Goal: Task Accomplishment & Management: Use online tool/utility

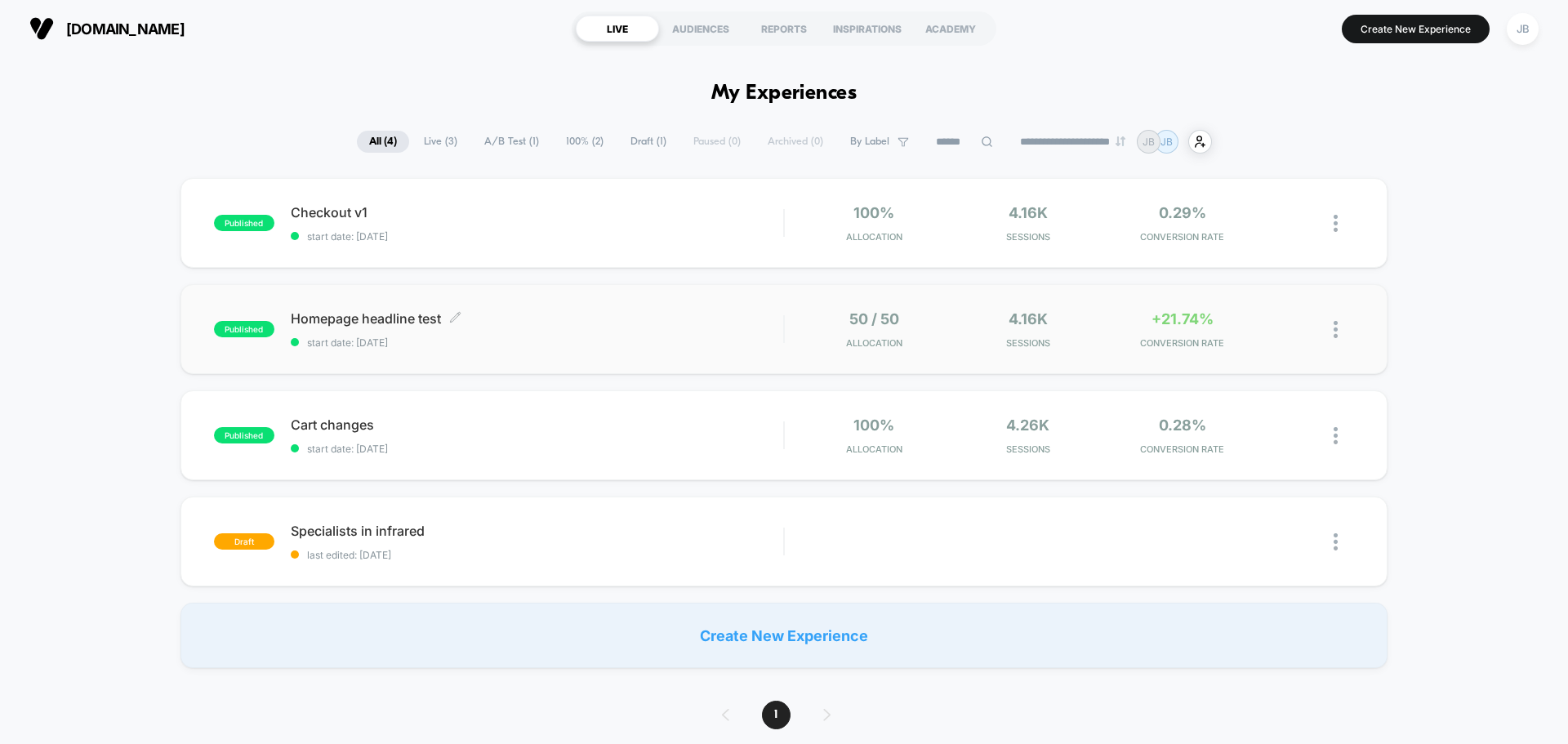
click at [717, 328] on div "Homepage headline test Click to edit experience details Click to edit experienc…" at bounding box center [537, 329] width 492 height 39
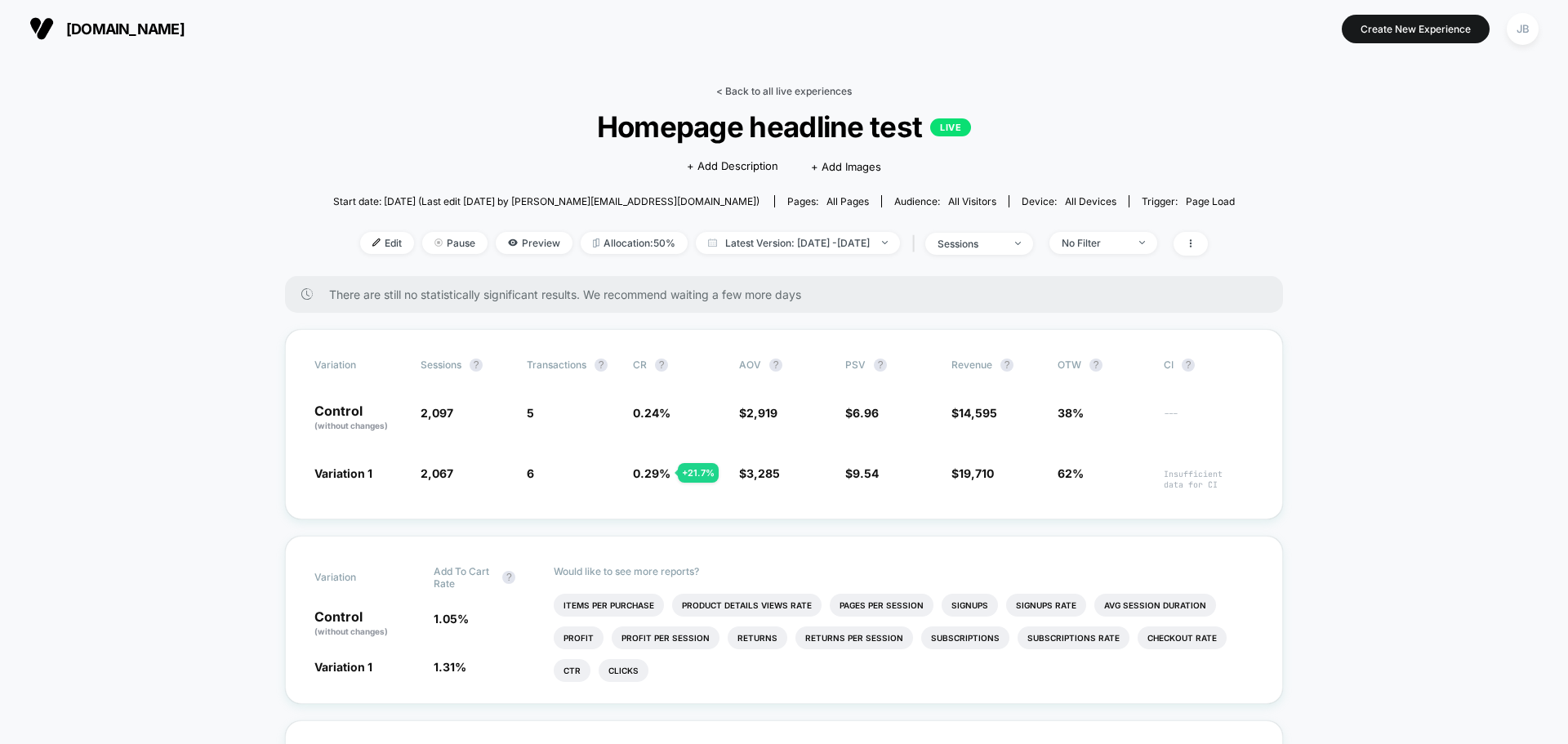
click at [795, 94] on link "< Back to all live experiences" at bounding box center [784, 91] width 135 height 12
